Goal: Task Accomplishment & Management: Manage account settings

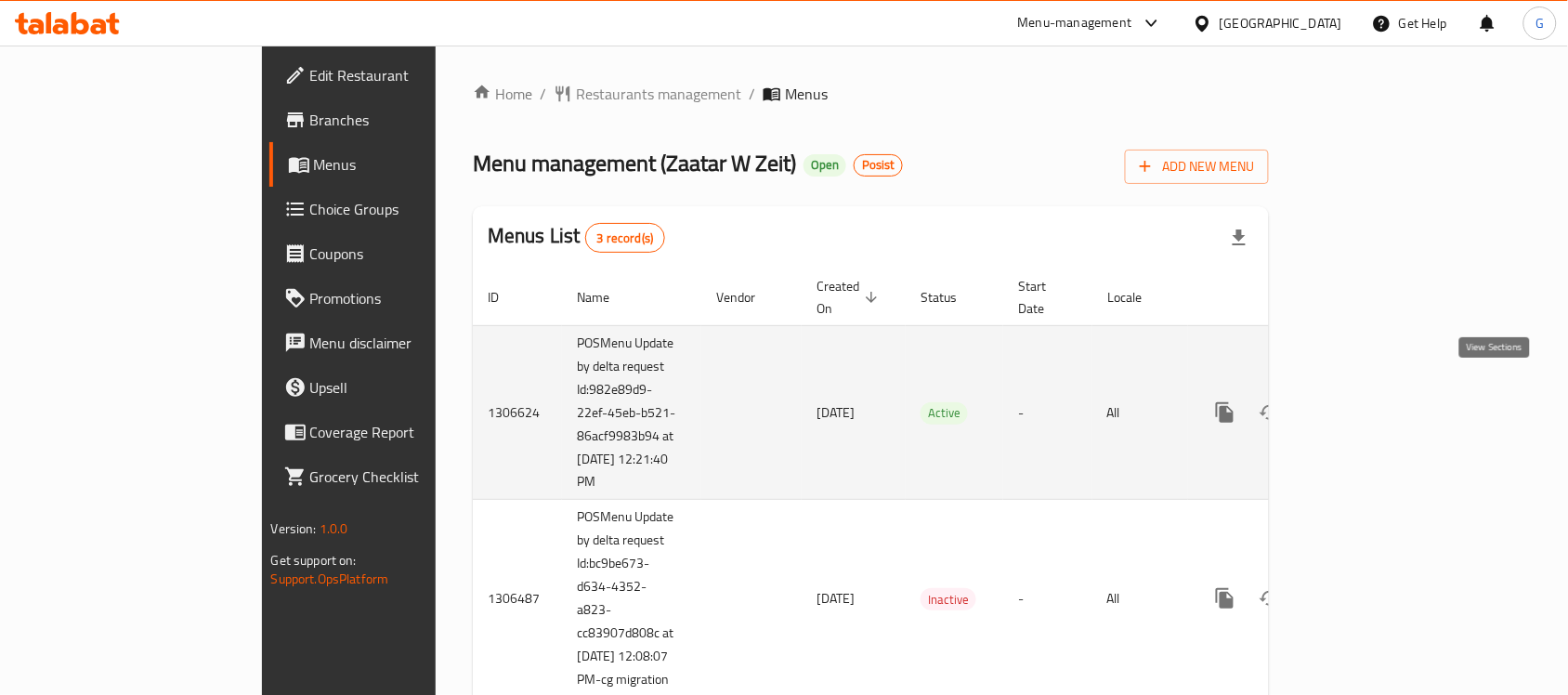
click at [1381, 391] on link "enhanced table" at bounding box center [1359, 413] width 45 height 45
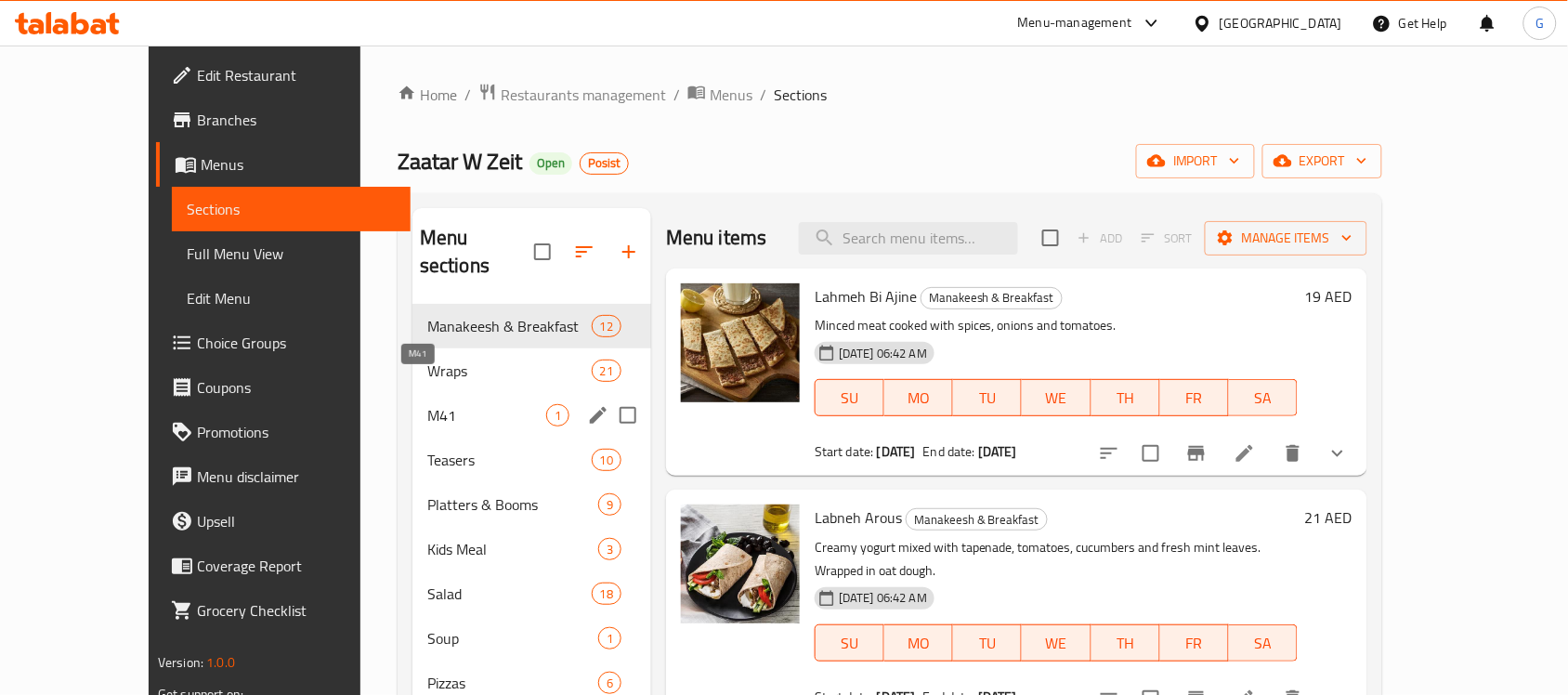
click at [427, 404] on span "M41" at bounding box center [487, 415] width 119 height 22
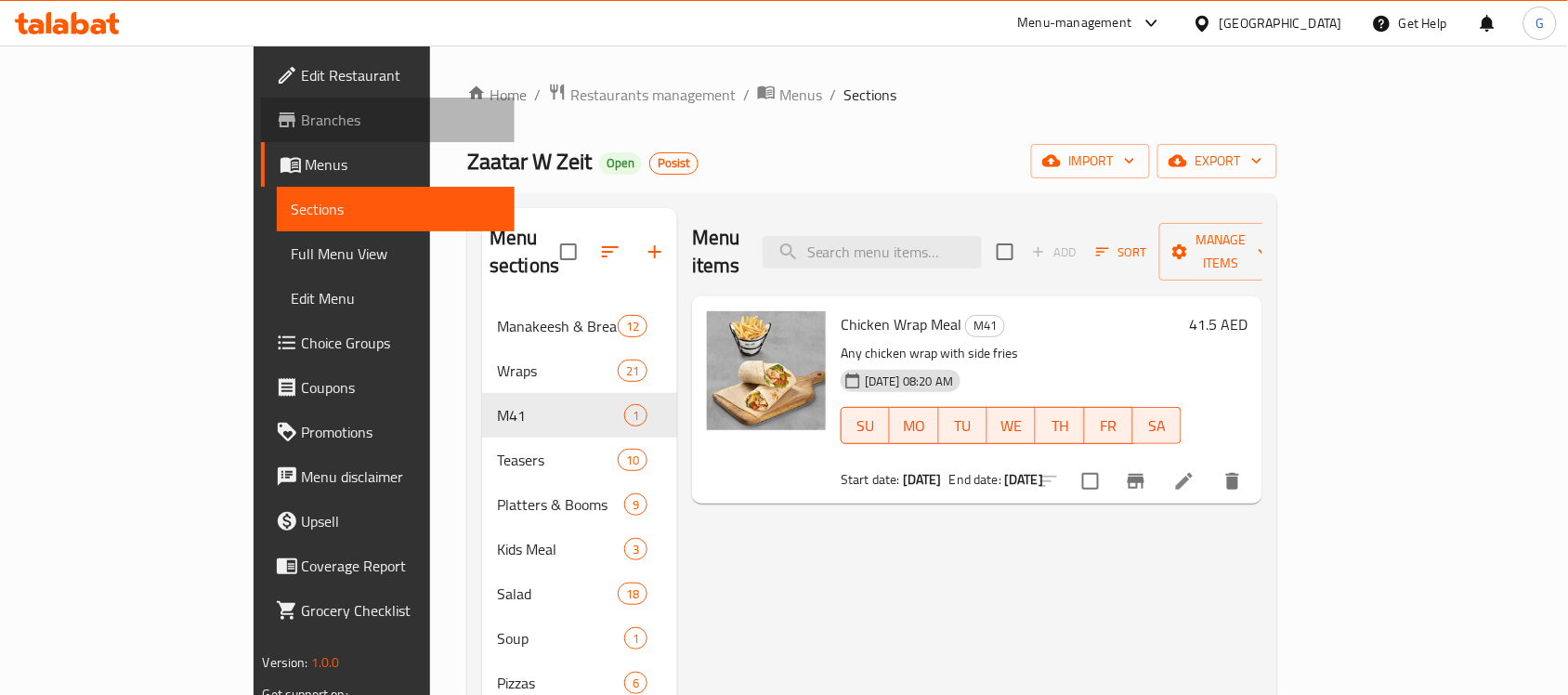
click at [302, 122] on span "Branches" at bounding box center [401, 120] width 199 height 22
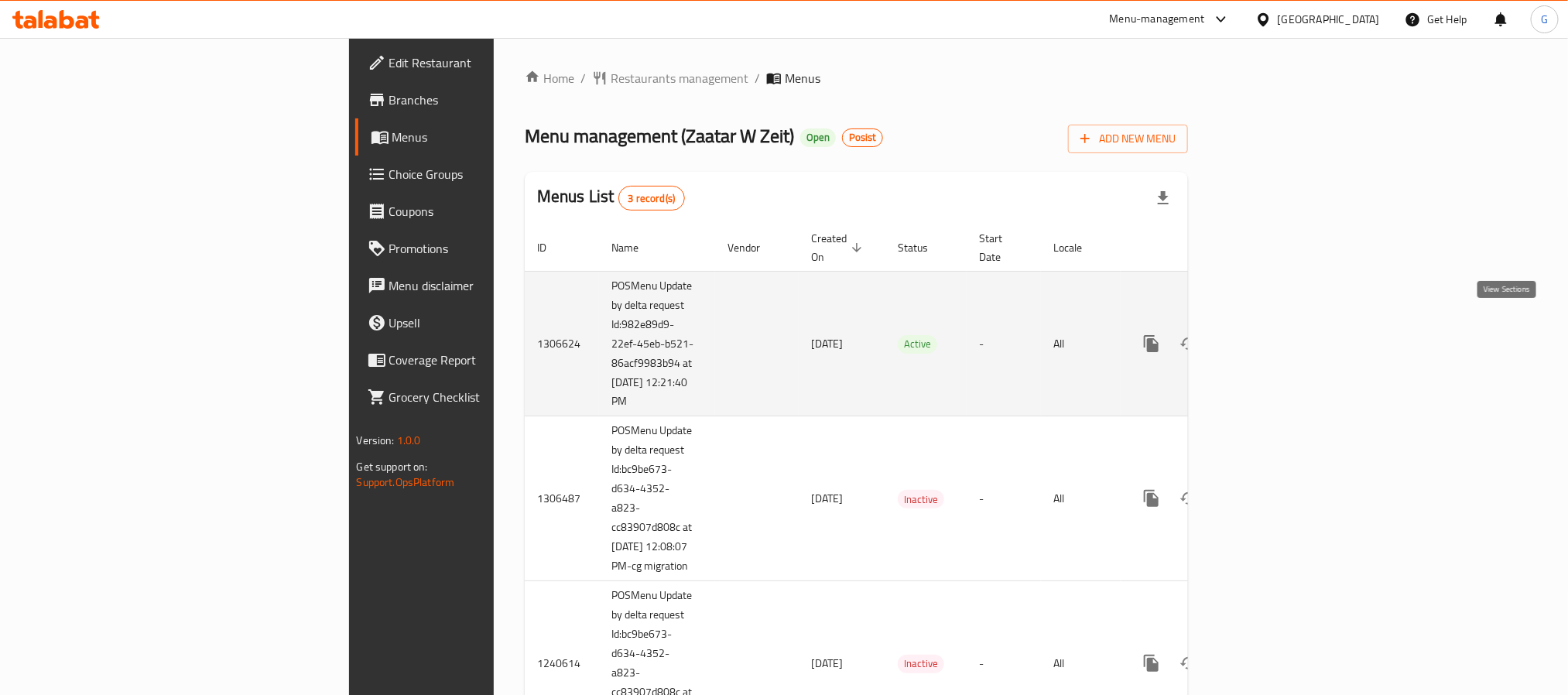
click at [1273, 334] on icon "enhanced table" at bounding box center [1263, 343] width 19 height 19
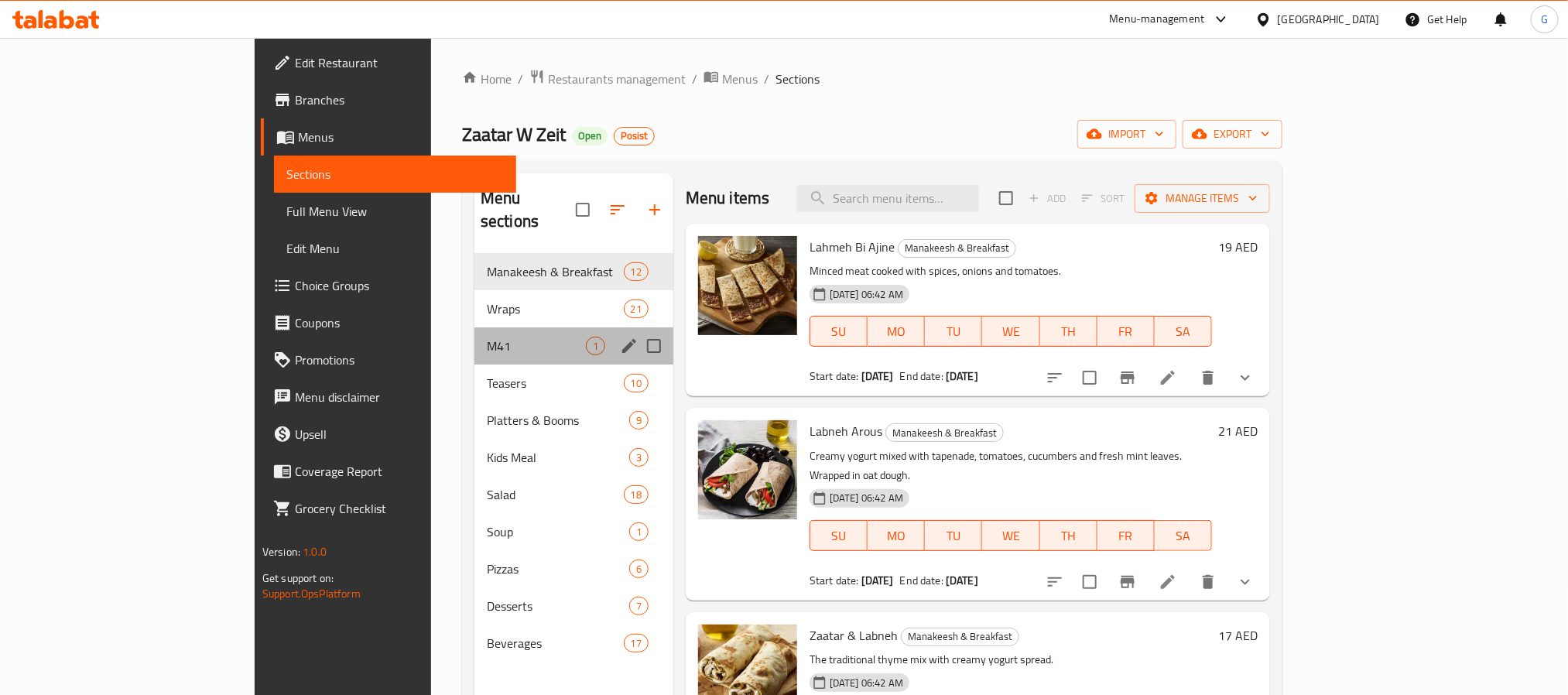
click at [474, 334] on div "M41 1" at bounding box center [574, 345] width 199 height 37
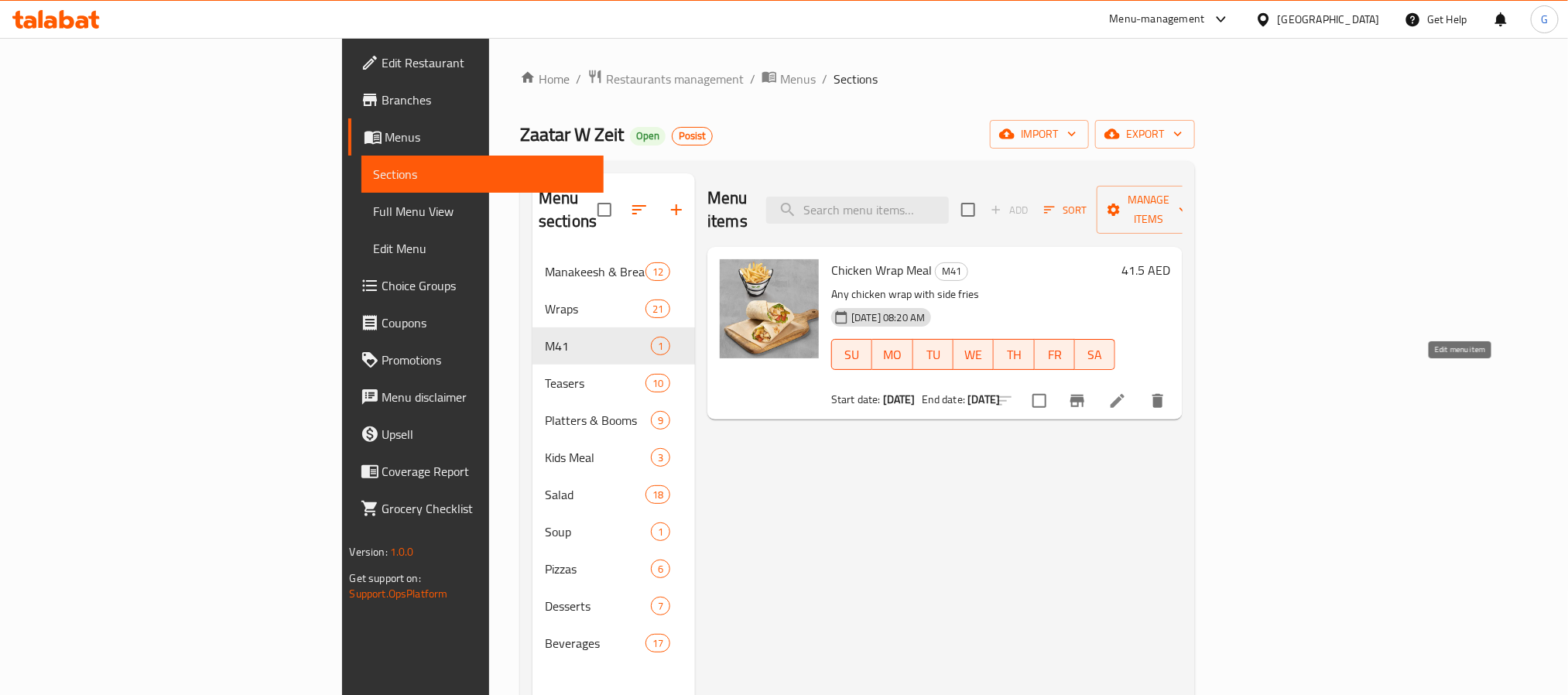
click at [1124, 394] on icon at bounding box center [1117, 400] width 14 height 14
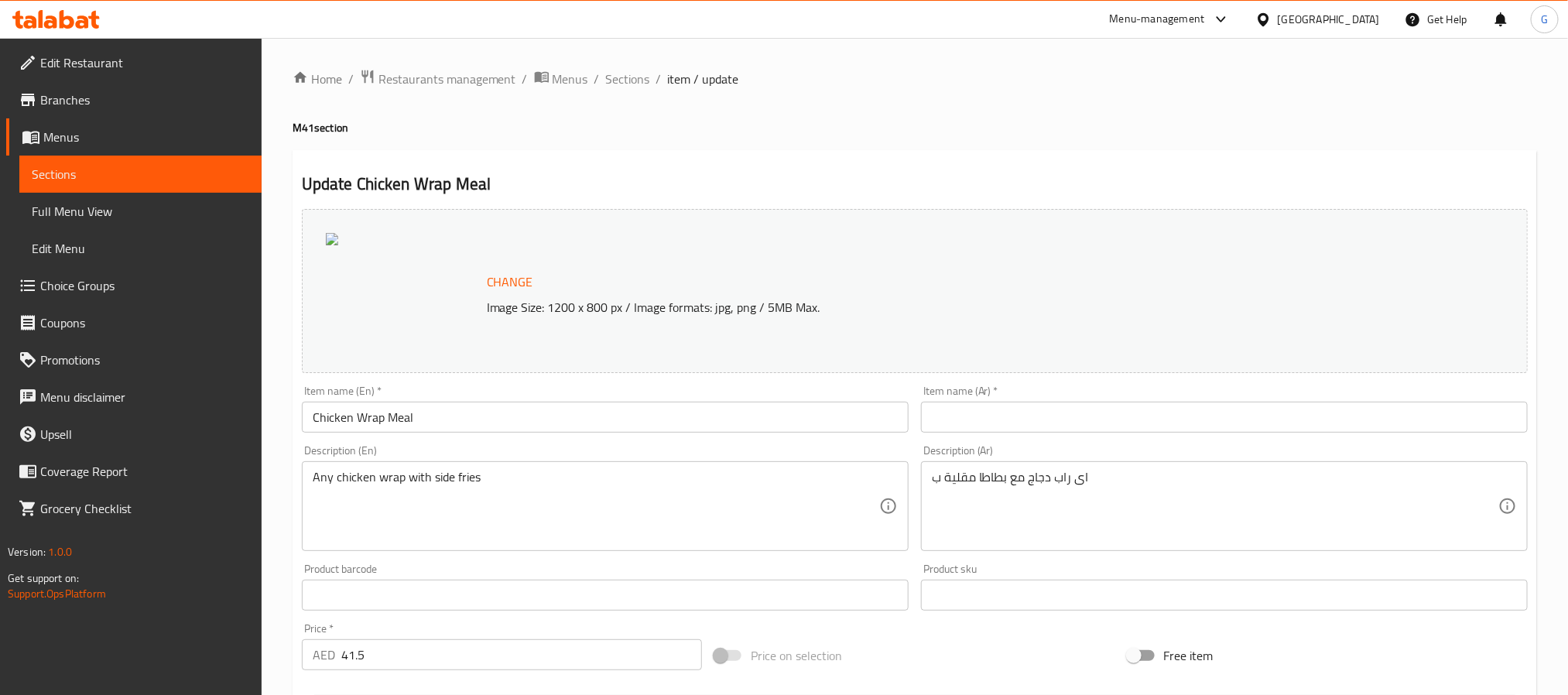
drag, startPoint x: 555, startPoint y: 87, endPoint x: 585, endPoint y: 91, distance: 30.3
click at [555, 87] on span "Menus" at bounding box center [571, 78] width 36 height 19
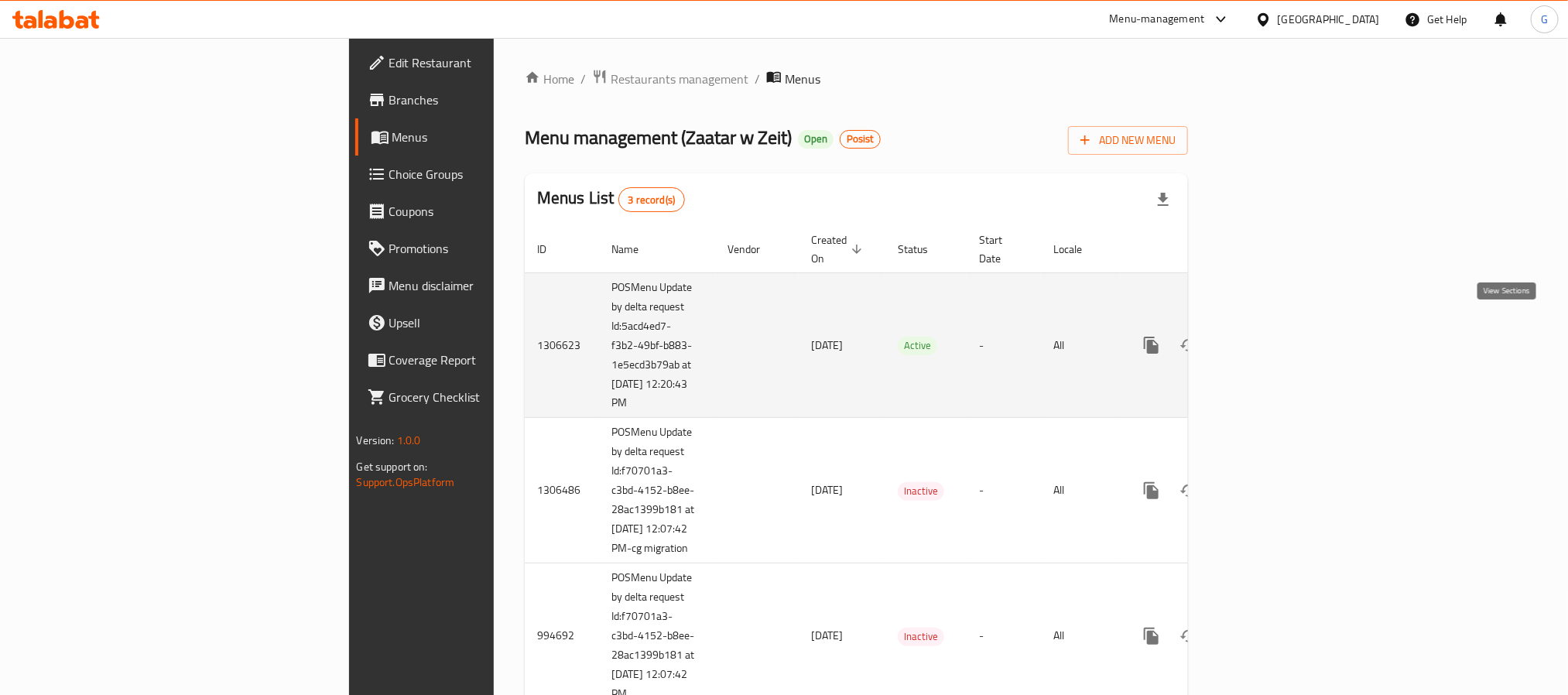
click at [1281, 339] on link "enhanced table" at bounding box center [1263, 345] width 37 height 37
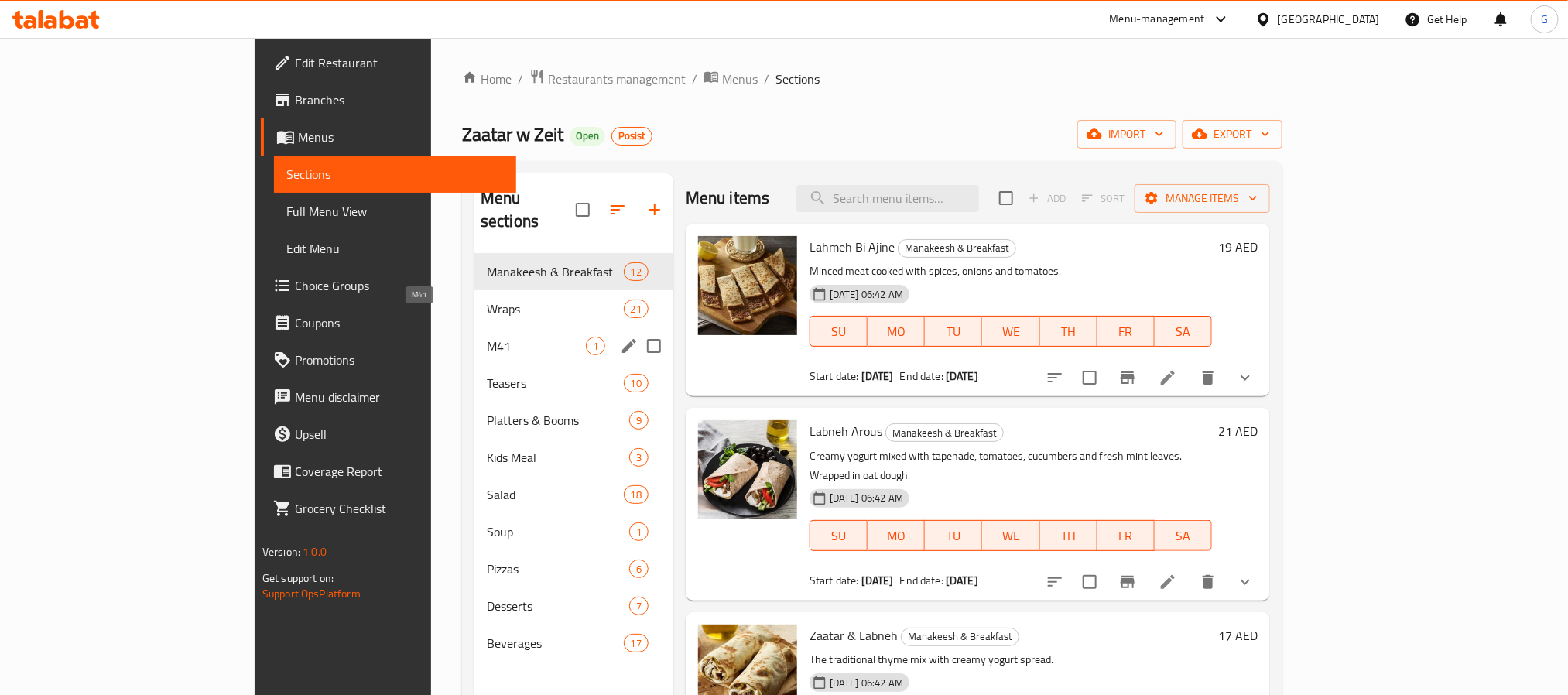
click at [487, 337] on span "M41" at bounding box center [536, 345] width 99 height 19
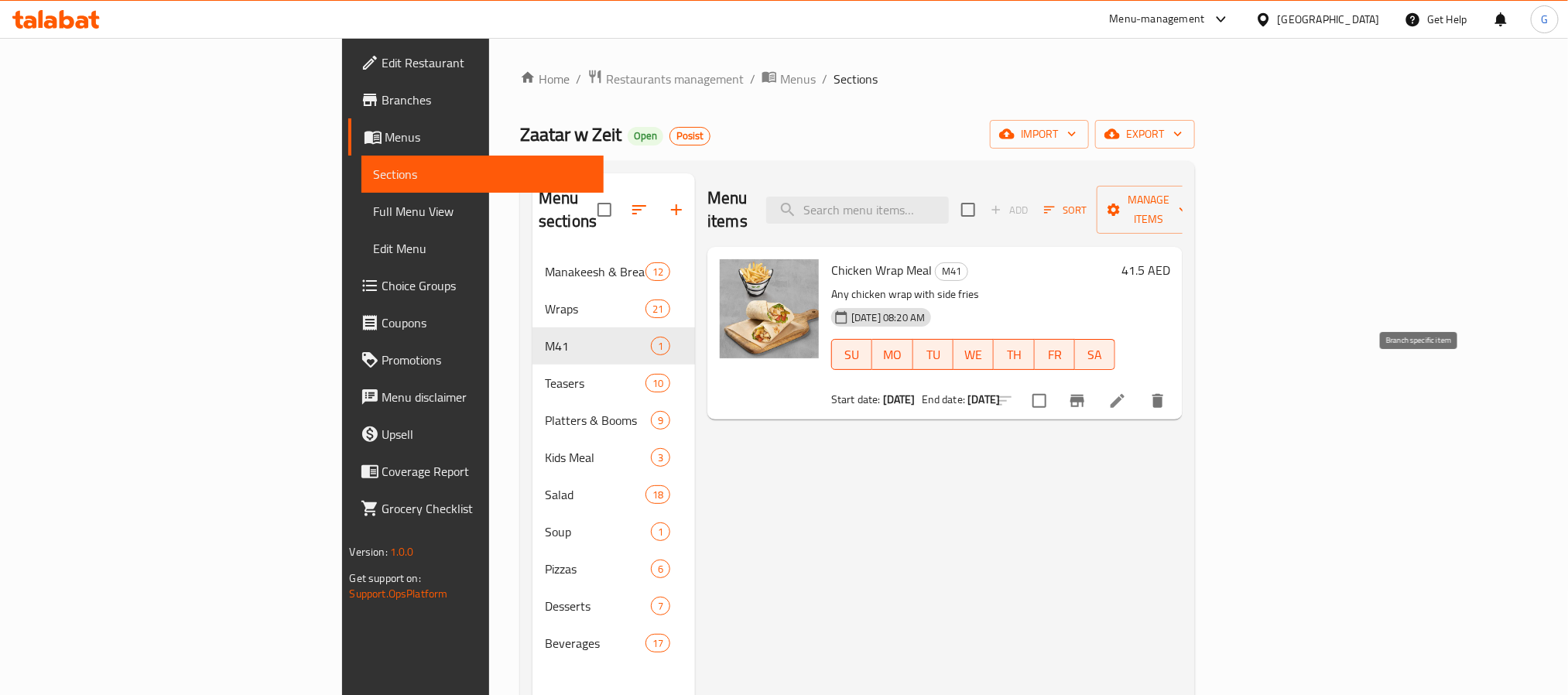
click at [1096, 382] on button "Branch-specific-item" at bounding box center [1077, 400] width 37 height 37
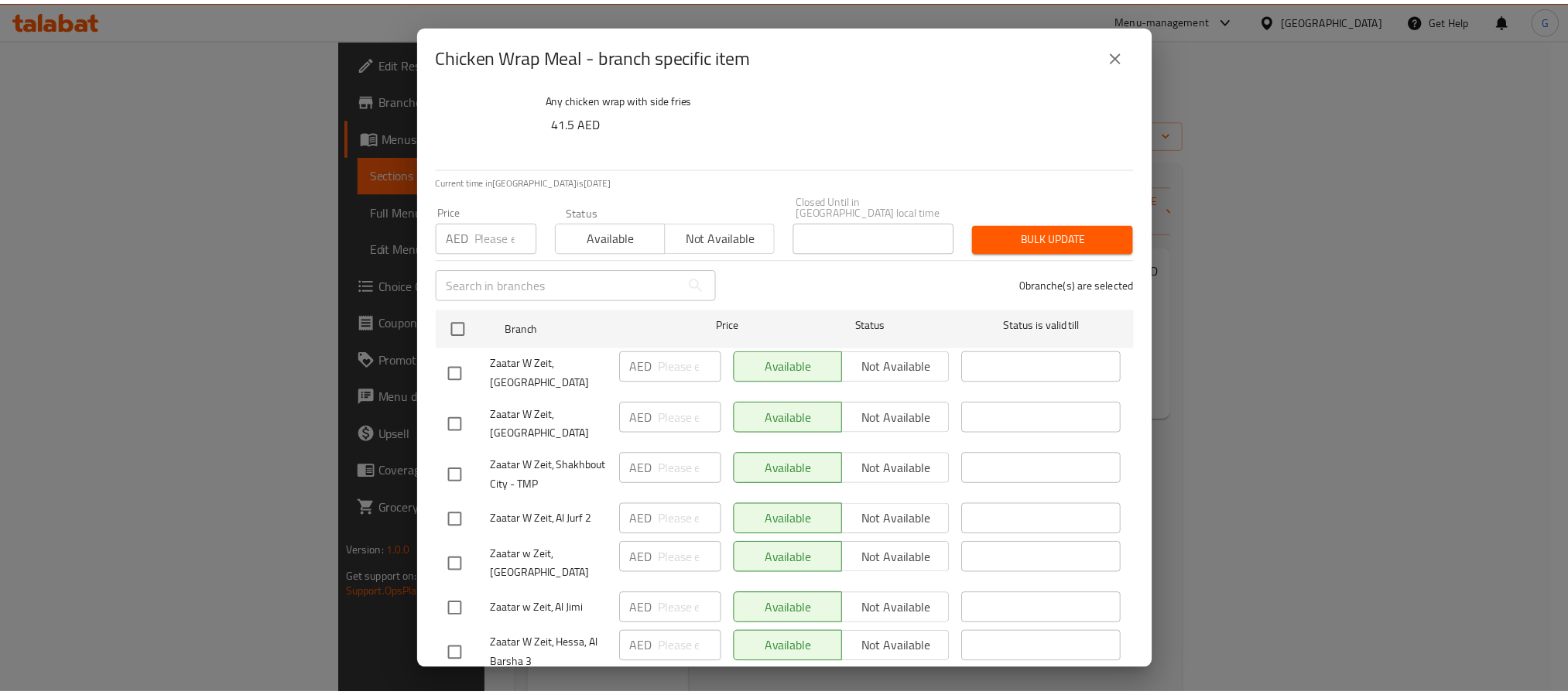
scroll to position [79, 0]
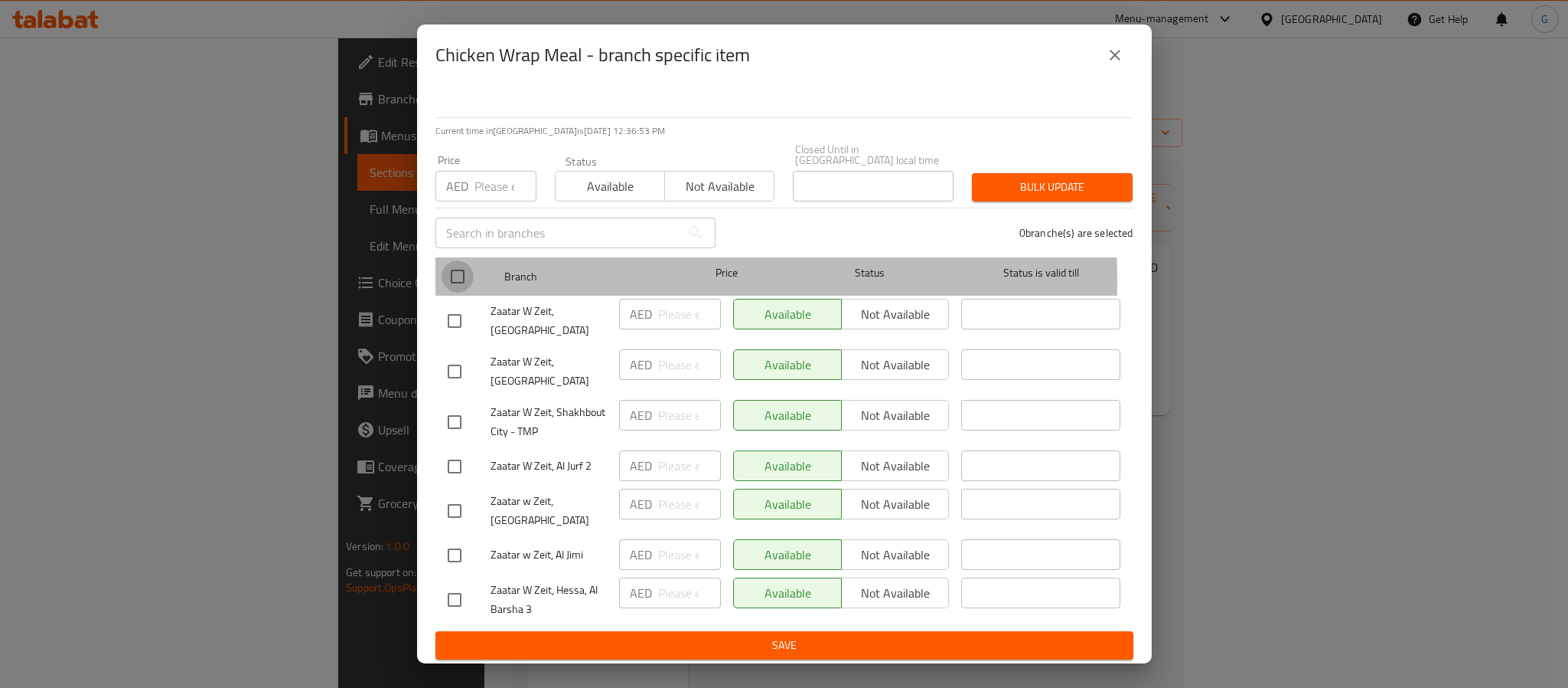
click at [453, 280] on input "checkbox" at bounding box center [458, 276] width 32 height 32
checkbox input "true"
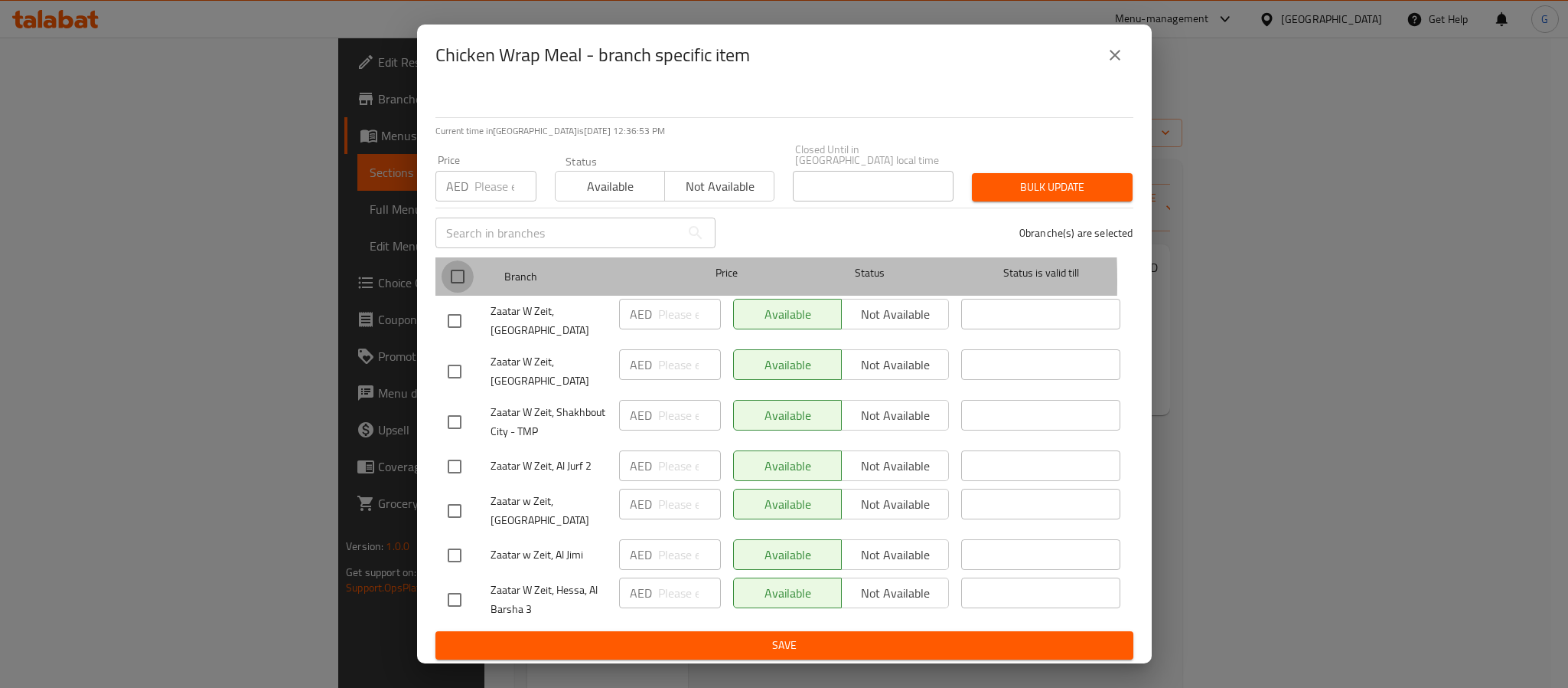
checkbox input "true"
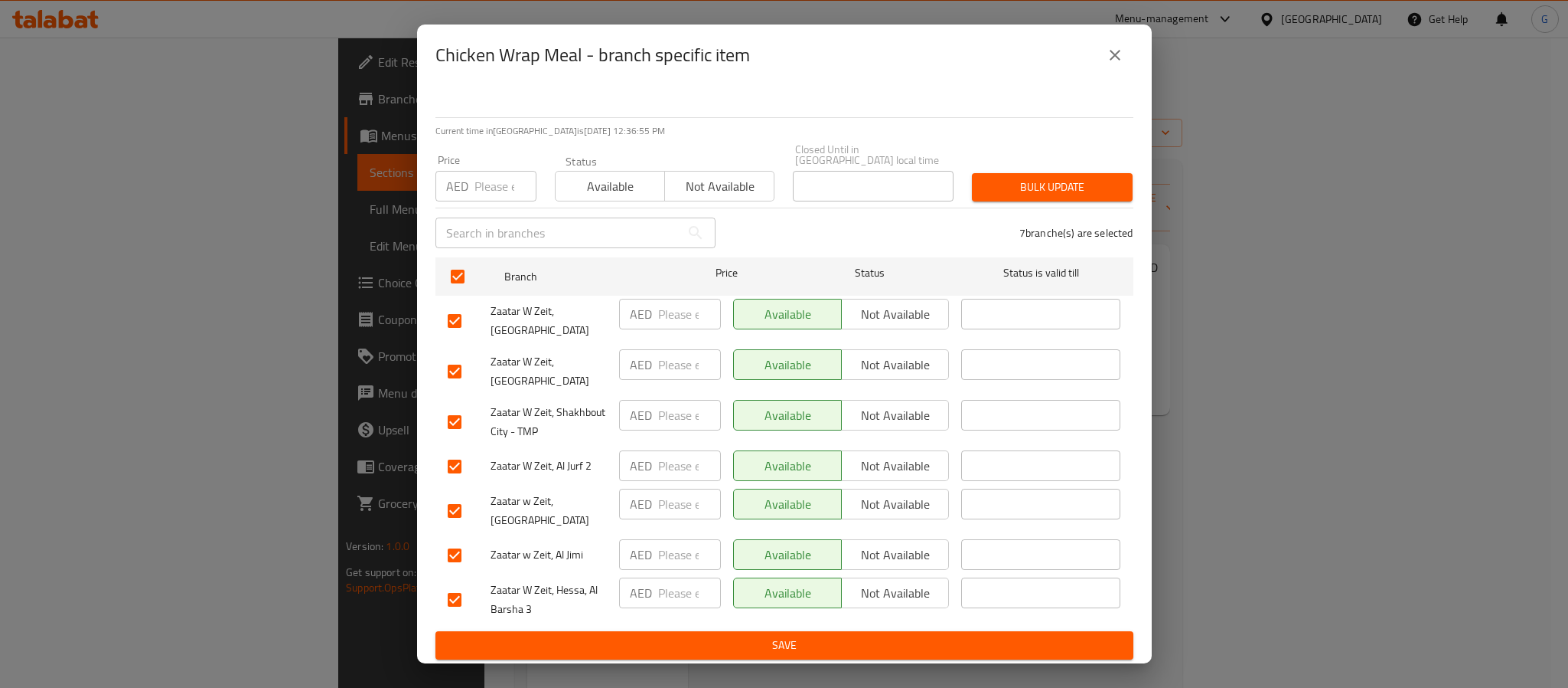
click at [1112, 51] on icon "close" at bounding box center [1114, 54] width 18 height 18
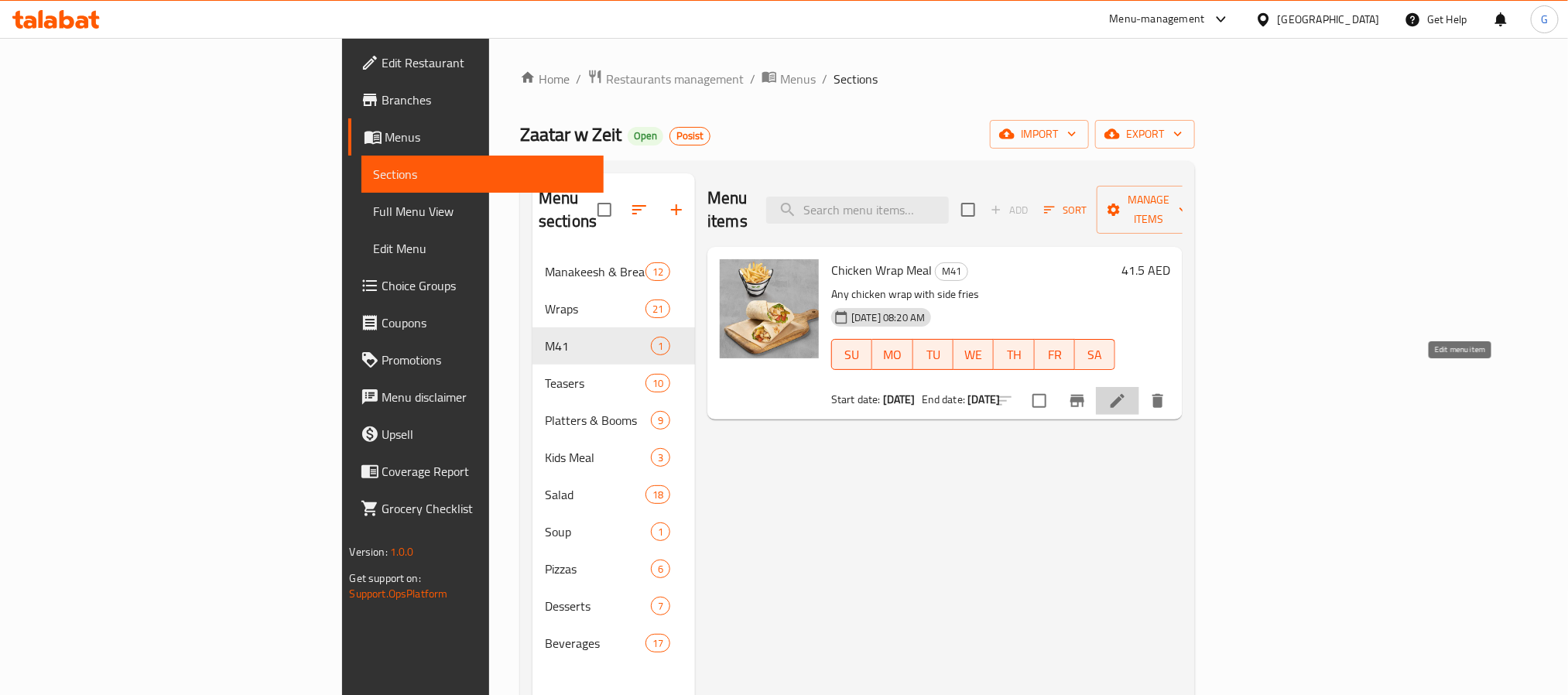
click at [1124, 394] on icon at bounding box center [1117, 400] width 14 height 14
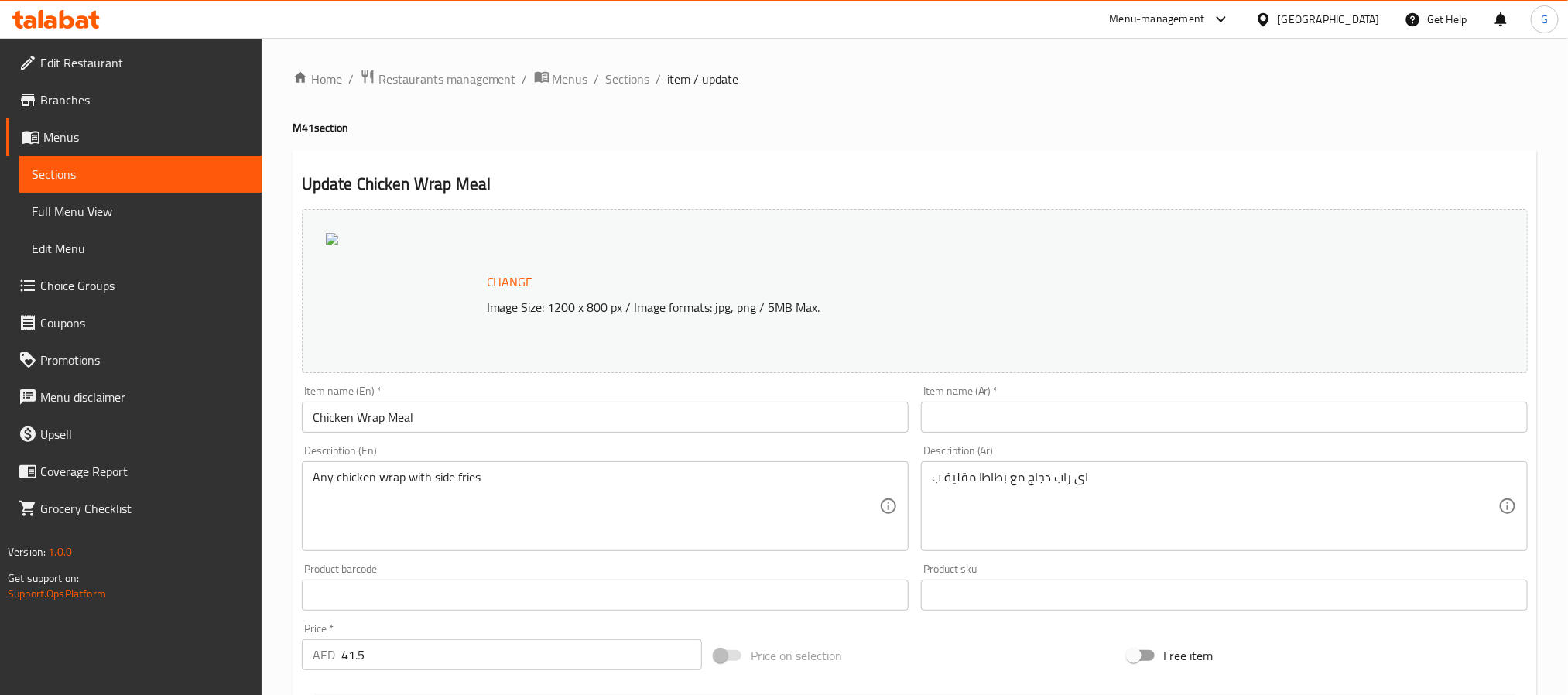
click at [56, 105] on span "Branches" at bounding box center [145, 100] width 209 height 19
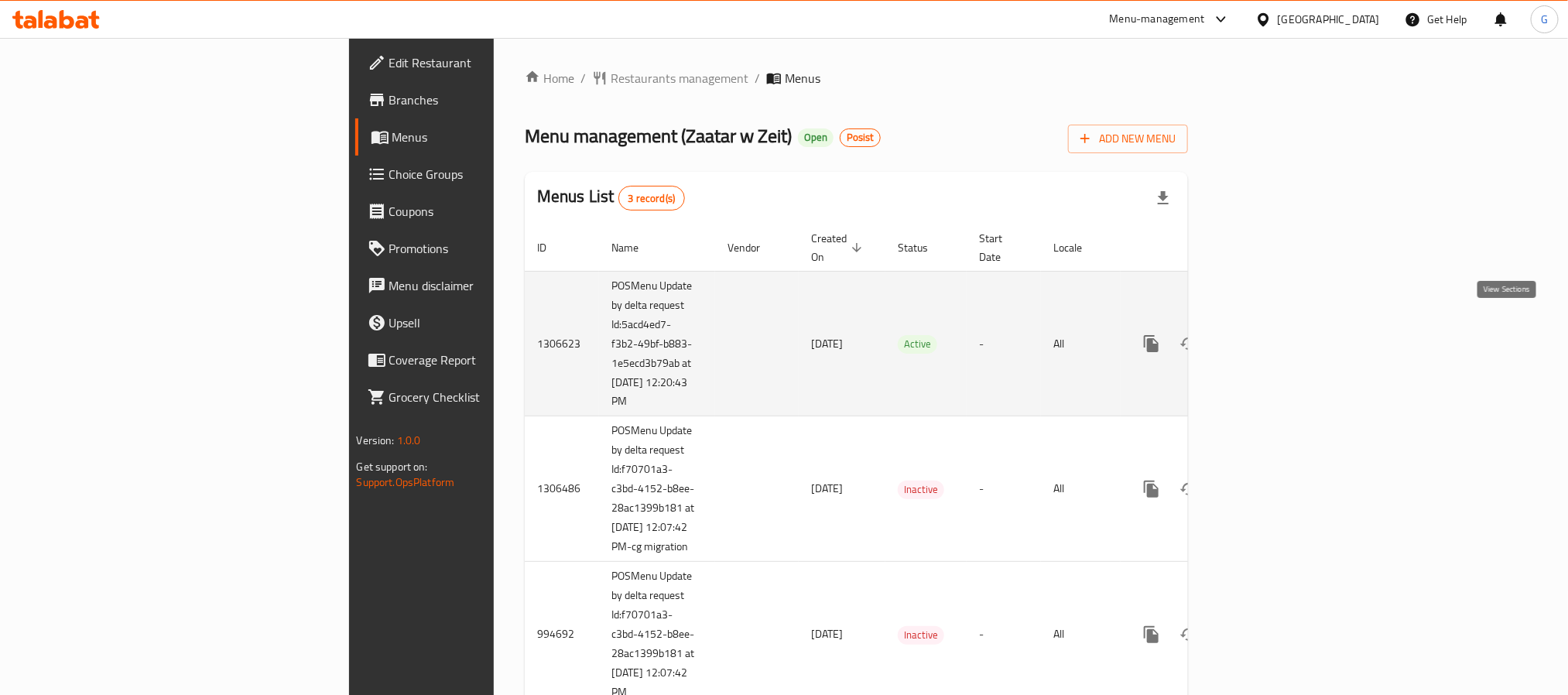
click at [1273, 334] on icon "enhanced table" at bounding box center [1263, 343] width 19 height 19
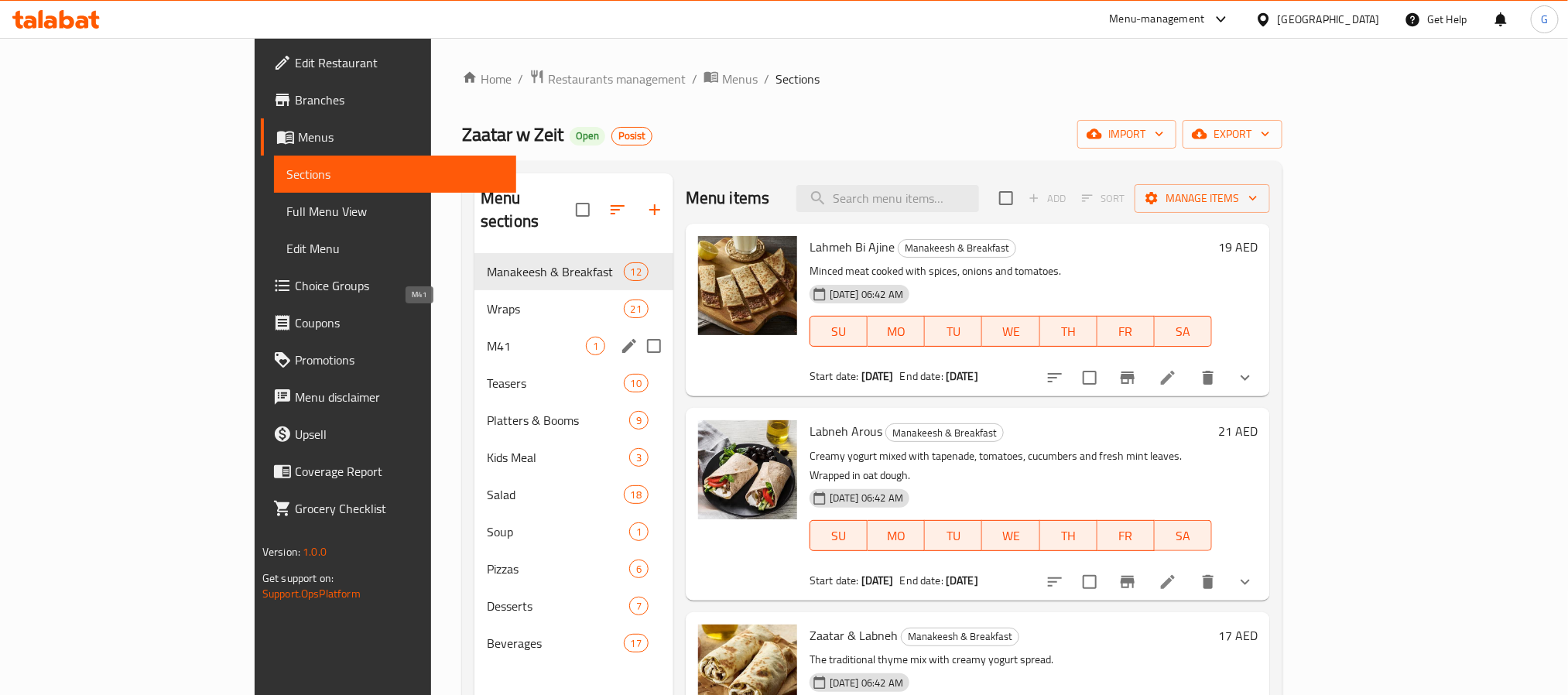
click at [487, 337] on span "M41" at bounding box center [536, 345] width 99 height 19
